Goal: Transaction & Acquisition: Purchase product/service

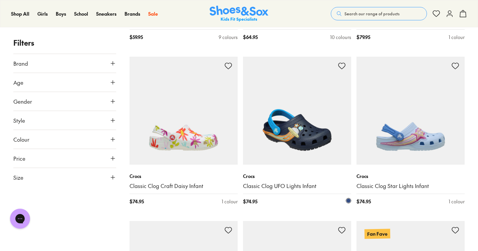
scroll to position [596, 0]
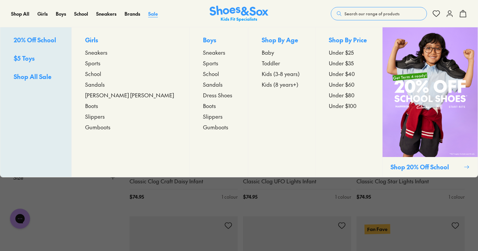
click at [151, 15] on span "Sale" at bounding box center [153, 13] width 10 height 7
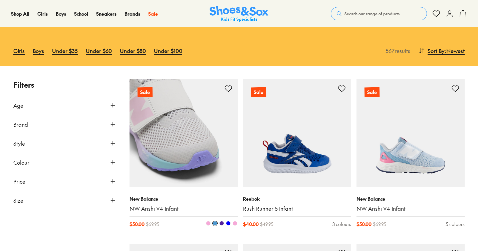
scroll to position [56, 0]
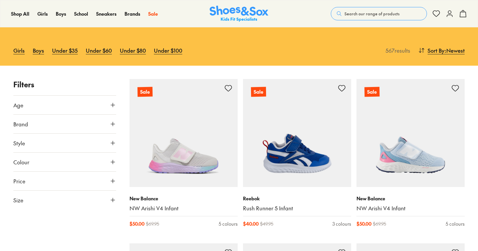
click at [112, 123] on icon at bounding box center [112, 124] width 7 height 7
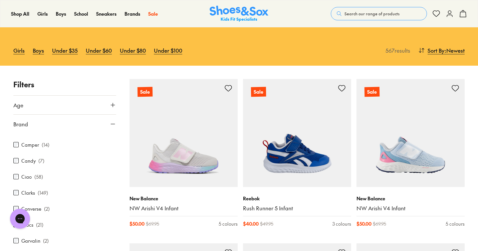
scroll to position [132, 0]
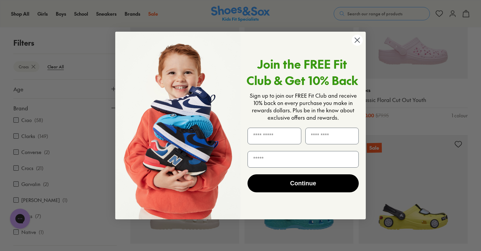
scroll to position [880, 0]
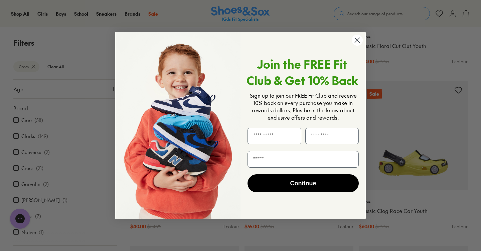
click at [357, 41] on circle "Close dialog" at bounding box center [356, 40] width 11 height 11
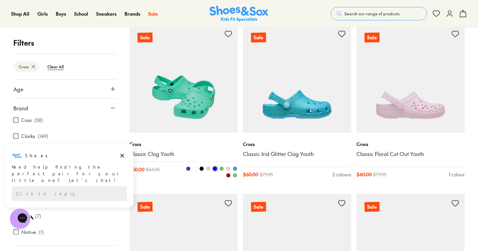
scroll to position [759, 0]
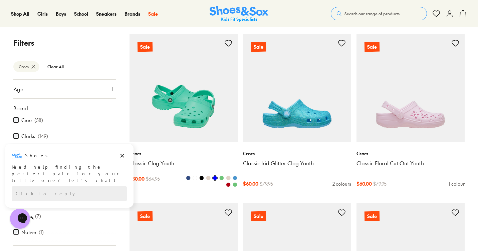
click at [193, 118] on img at bounding box center [183, 88] width 108 height 108
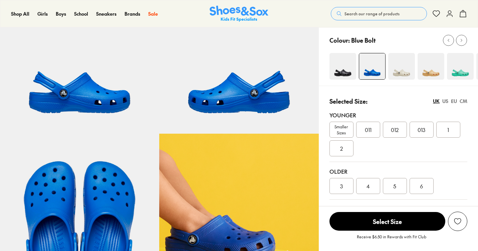
select select "*"
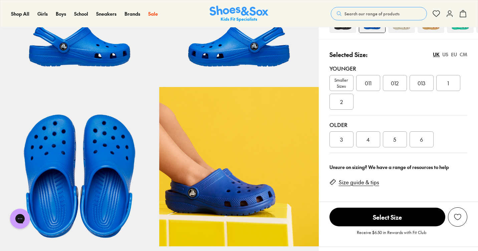
scroll to position [122, 0]
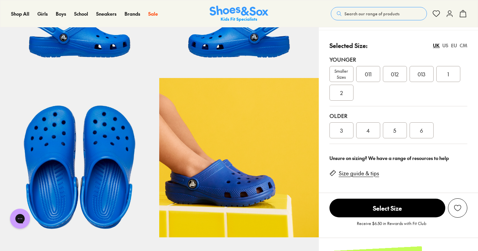
click at [341, 95] on span "2" at bounding box center [341, 93] width 3 height 8
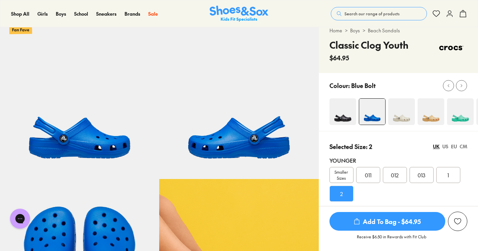
scroll to position [22, 0]
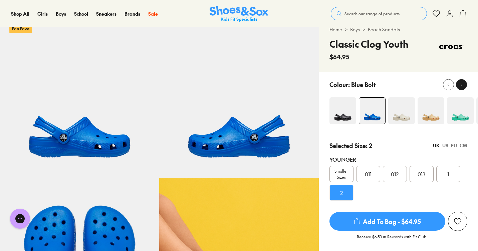
click at [461, 87] on div at bounding box center [461, 84] width 7 height 7
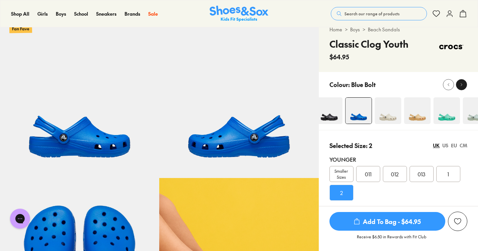
click at [461, 87] on div at bounding box center [461, 84] width 7 height 7
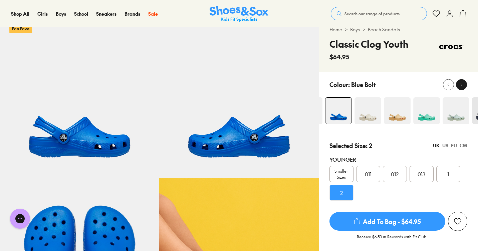
click at [461, 87] on div at bounding box center [461, 84] width 7 height 7
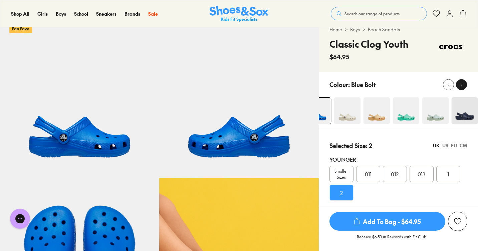
click at [461, 87] on div at bounding box center [461, 84] width 7 height 7
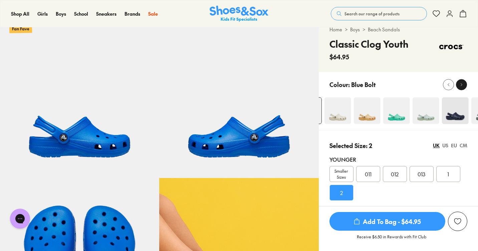
click at [461, 87] on div at bounding box center [461, 84] width 7 height 7
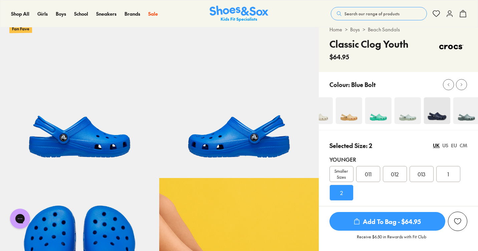
click at [440, 118] on img at bounding box center [437, 110] width 27 height 27
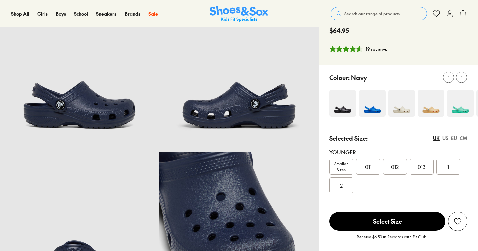
select select "*"
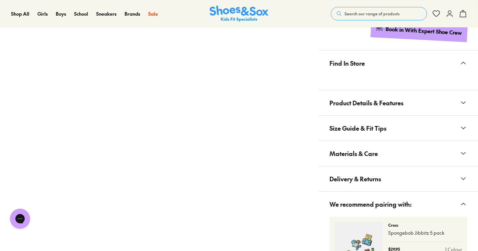
scroll to position [396, 0]
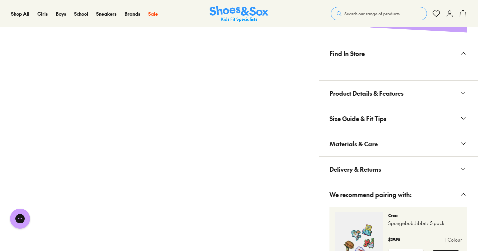
click at [464, 54] on icon at bounding box center [463, 53] width 8 height 8
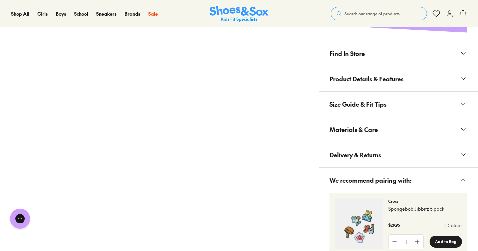
click at [464, 54] on icon at bounding box center [463, 53] width 8 height 8
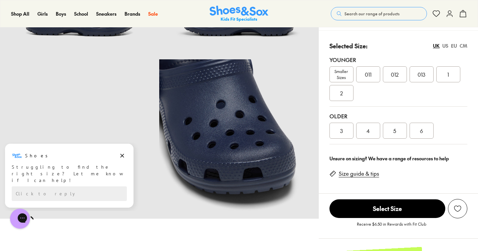
scroll to position [133, 0]
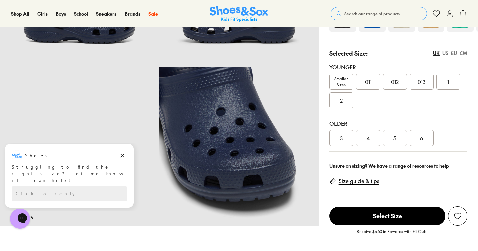
click at [345, 100] on div "2" at bounding box center [341, 100] width 24 height 16
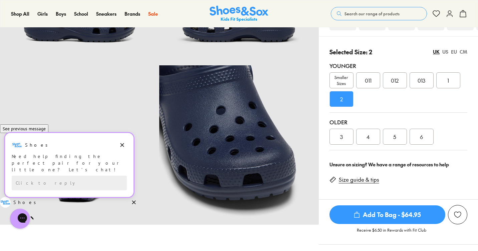
scroll to position [120, 0]
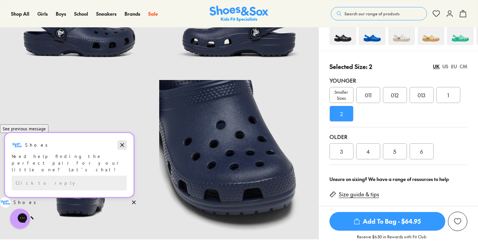
click at [122, 147] on icon "Dismiss campaign" at bounding box center [122, 146] width 4 height 4
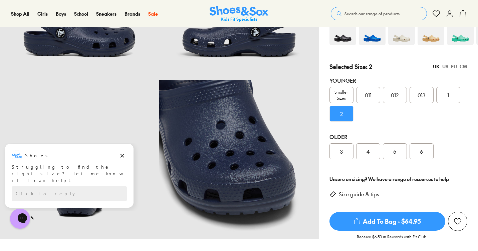
click at [365, 35] on img at bounding box center [372, 31] width 27 height 27
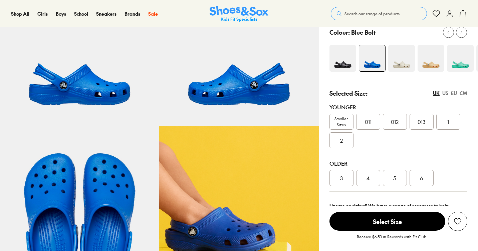
scroll to position [74, 0]
select select "*"
click at [341, 61] on img at bounding box center [342, 58] width 27 height 27
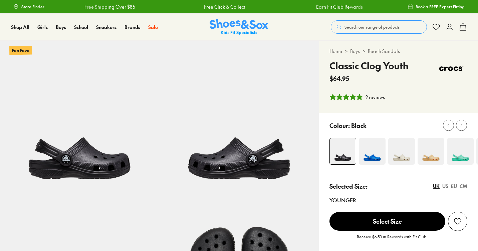
select select "*"
click at [367, 149] on img at bounding box center [372, 151] width 27 height 27
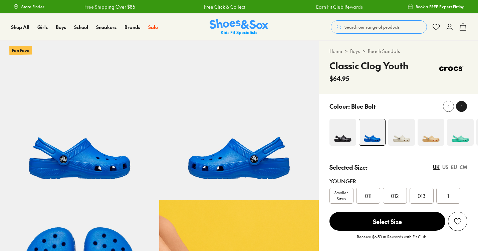
select select "*"
click at [460, 106] on icon at bounding box center [461, 106] width 5 height 5
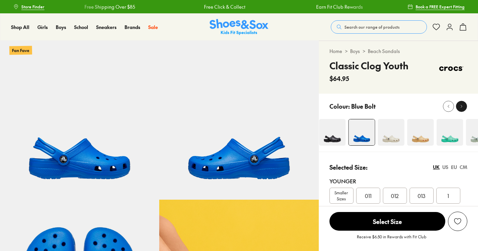
click at [460, 106] on icon at bounding box center [461, 106] width 5 height 5
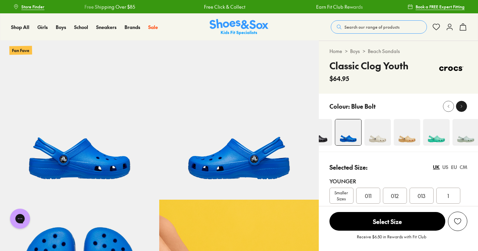
click at [460, 106] on icon at bounding box center [461, 106] width 5 height 5
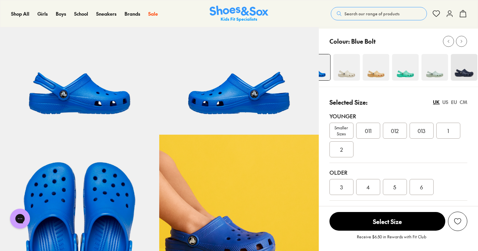
scroll to position [76, 0]
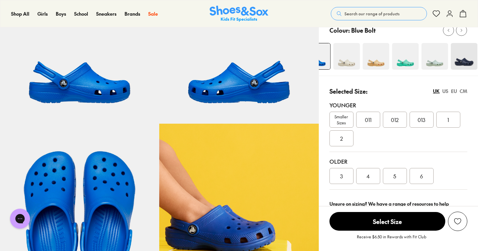
click at [344, 138] on div "2" at bounding box center [341, 138] width 24 height 16
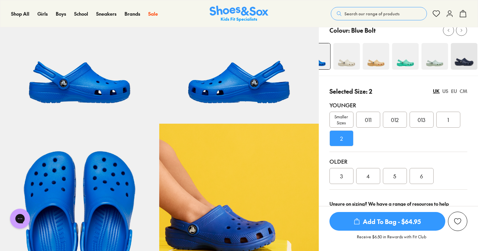
click at [380, 224] on span "Add To Bag - $64.95" at bounding box center [387, 221] width 116 height 19
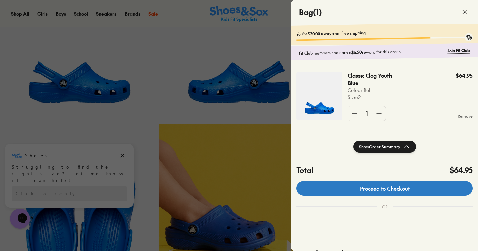
click at [361, 192] on link "Proceed to Checkout" at bounding box center [384, 188] width 176 height 15
